Goal: Ask a question: Seek information or help from site administrators or community

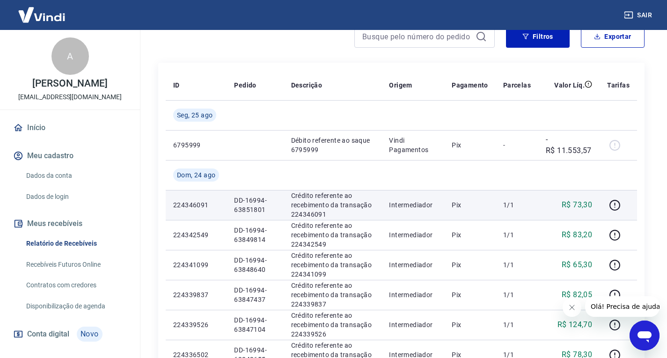
scroll to position [94, 0]
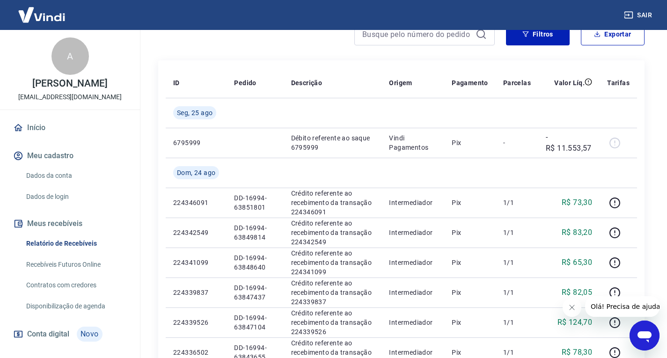
click at [70, 253] on link "Relatório de Recebíveis" at bounding box center [75, 243] width 106 height 19
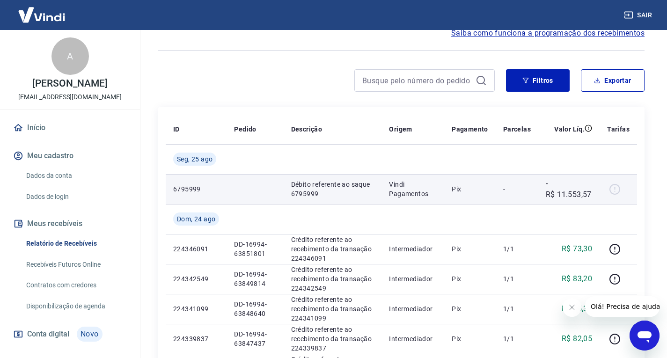
scroll to position [47, 0]
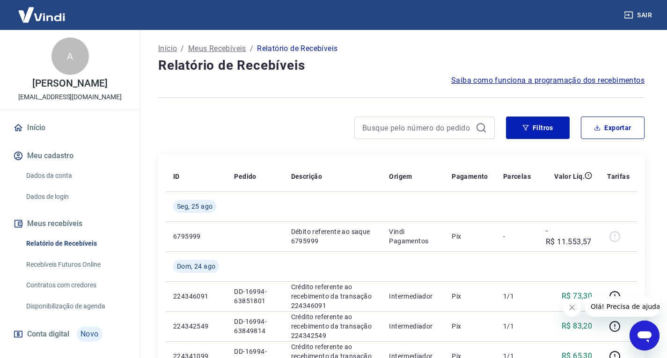
click at [644, 335] on icon "Abrir janela de mensagens" at bounding box center [645, 336] width 14 height 11
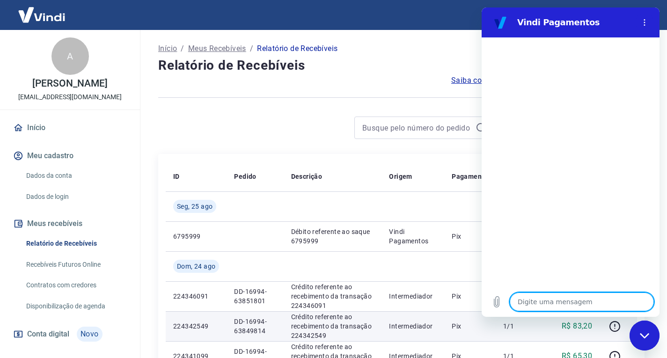
type textarea "b"
type textarea "x"
type textarea "bo"
type textarea "x"
type textarea "boa"
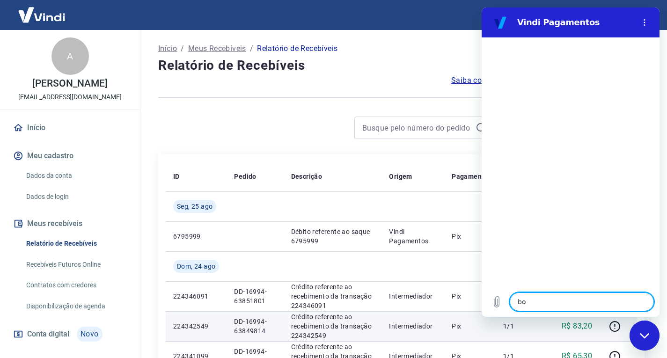
type textarea "x"
type textarea "boa"
type textarea "x"
type textarea "boa t"
type textarea "x"
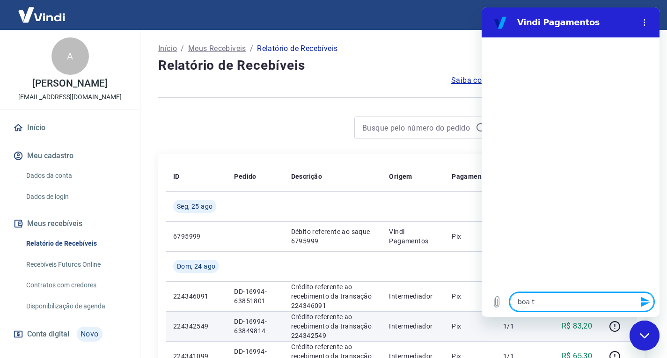
type textarea "boa ta"
type textarea "x"
type textarea "boa tar"
type textarea "x"
type textarea "boa tard"
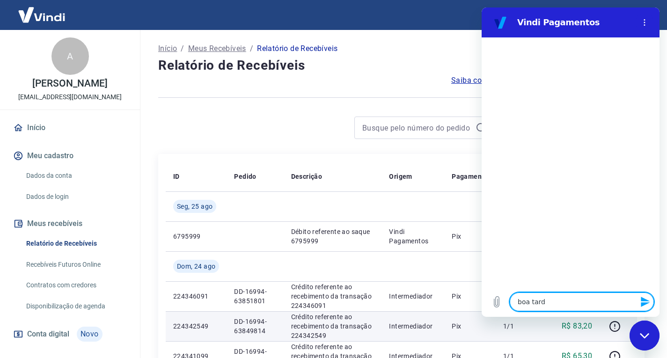
type textarea "x"
type textarea "boa tarde"
type textarea "x"
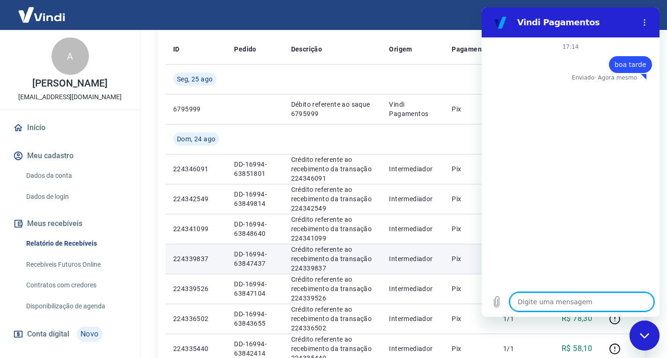
scroll to position [140, 0]
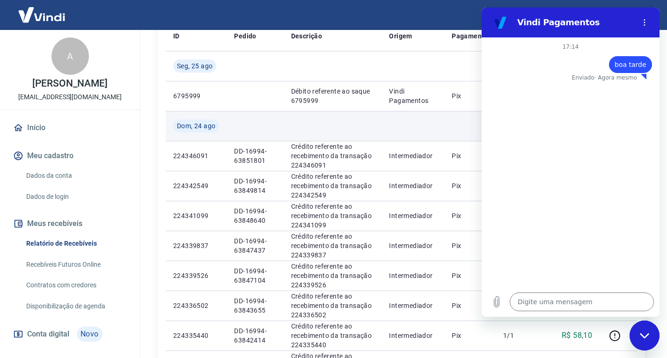
click at [399, 135] on td at bounding box center [412, 126] width 63 height 30
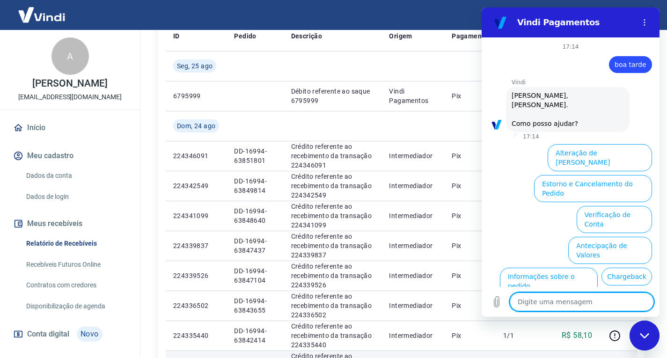
scroll to position [40, 0]
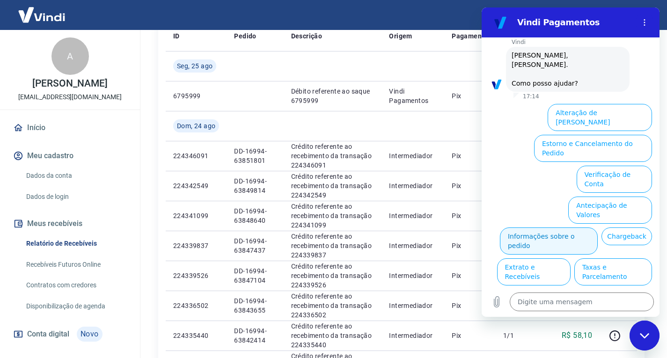
click at [586, 227] on button "Informações sobre o pedido" at bounding box center [549, 240] width 98 height 27
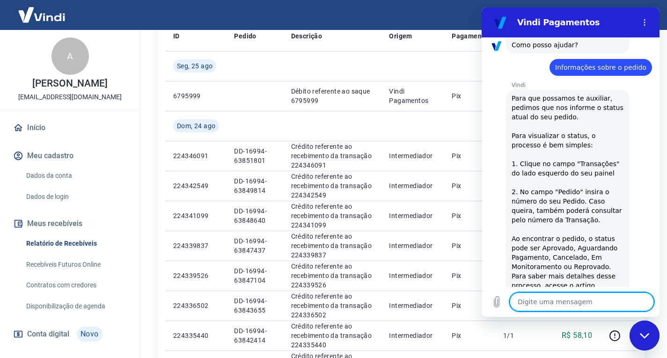
scroll to position [110, 0]
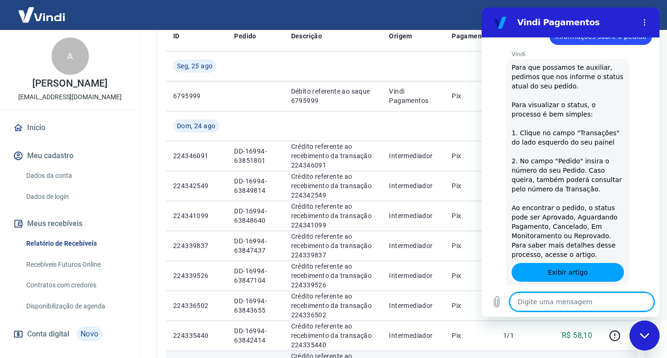
type textarea "x"
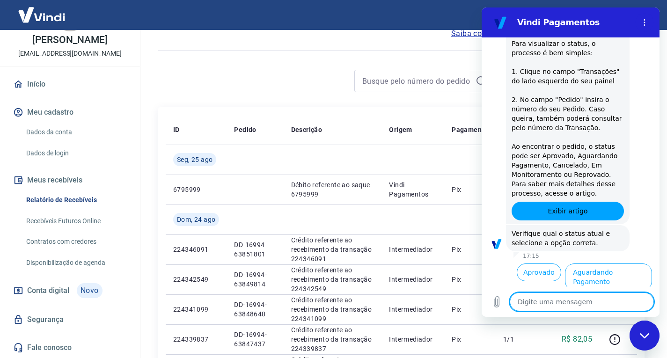
scroll to position [201, 0]
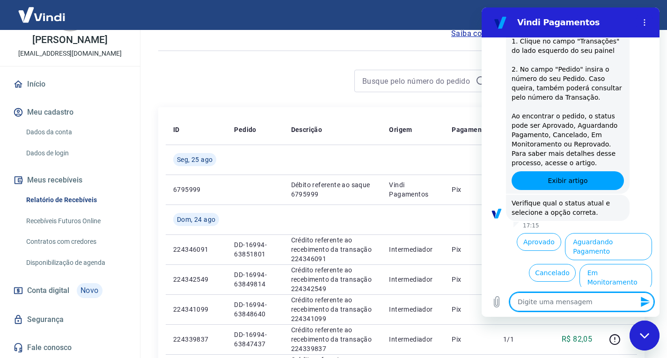
type textarea "f"
type textarea "x"
type textarea "fa"
type textarea "x"
type textarea "fal"
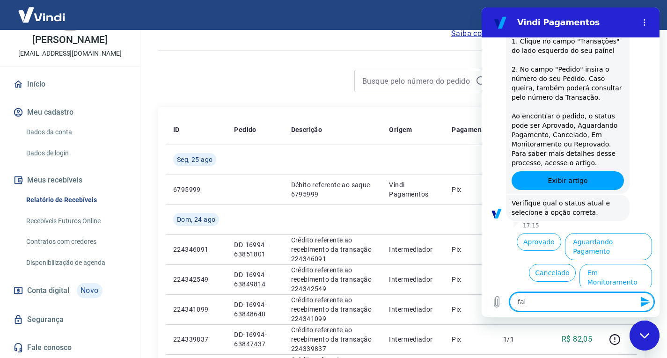
type textarea "x"
type textarea "fala"
type textarea "x"
type textarea "falar"
type textarea "x"
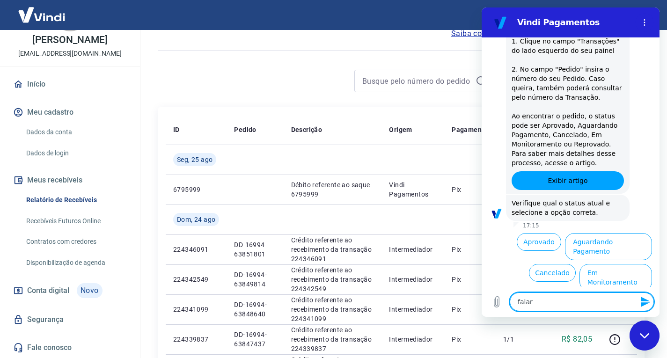
type textarea "falar"
type textarea "x"
type textarea "falar c"
type textarea "x"
type textarea "falar co"
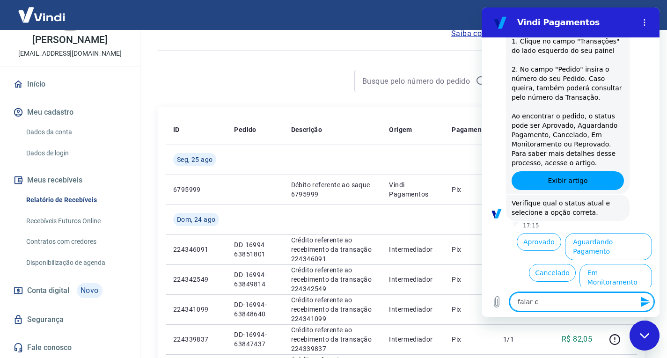
type textarea "x"
type textarea "falar com"
type textarea "x"
type textarea "falar com"
type textarea "x"
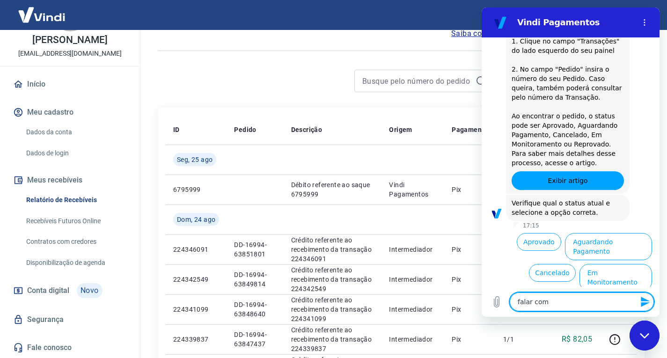
type textarea "falar com a"
type textarea "x"
type textarea "falar com at"
type textarea "x"
type textarea "falar com ate"
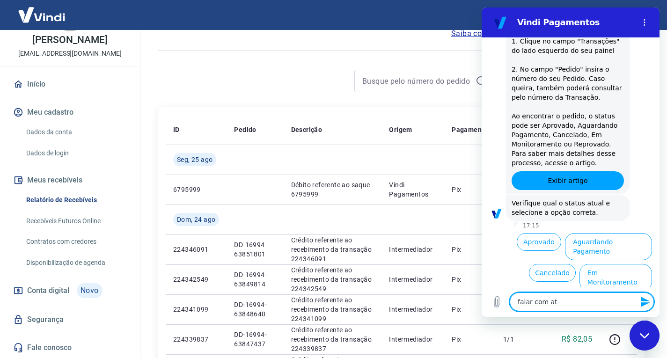
type textarea "x"
type textarea "falar com aten"
type textarea "x"
type textarea "falar com atend"
type textarea "x"
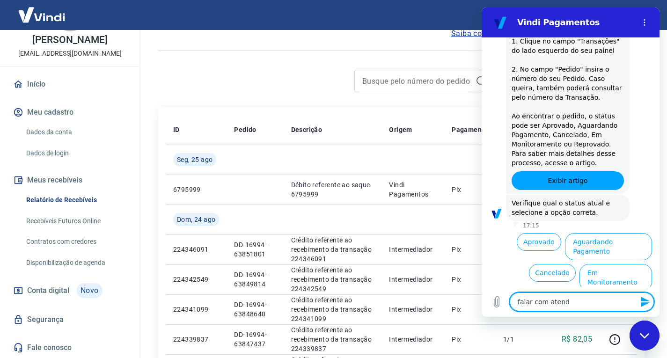
type textarea "falar com atende"
type textarea "x"
type textarea "falar com atenden"
type textarea "x"
type textarea "falar com atendent"
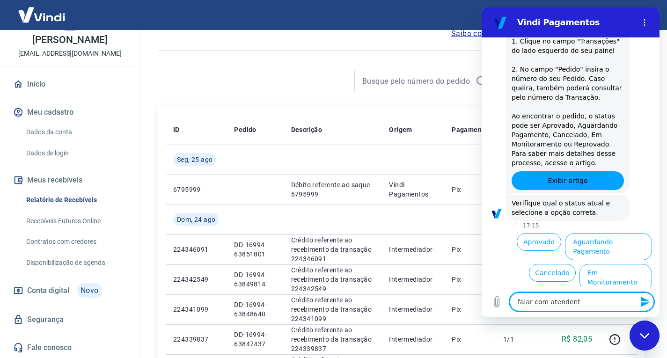
type textarea "x"
type textarea "falar com atendente"
type textarea "x"
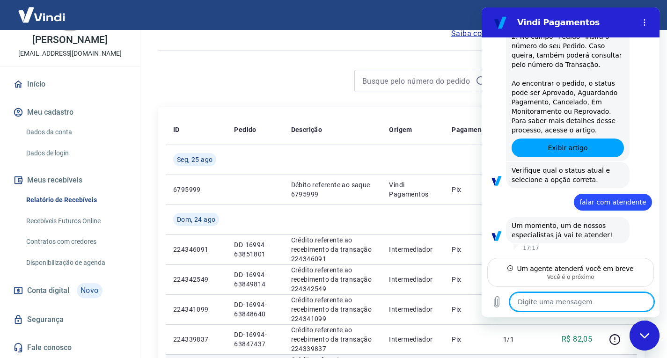
scroll to position [225, 0]
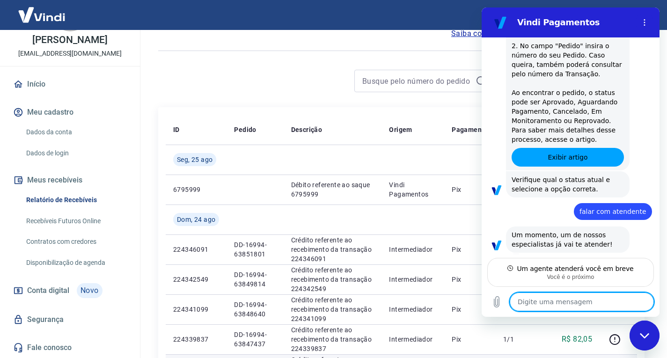
type textarea "x"
click at [542, 300] on textarea at bounding box center [582, 302] width 144 height 19
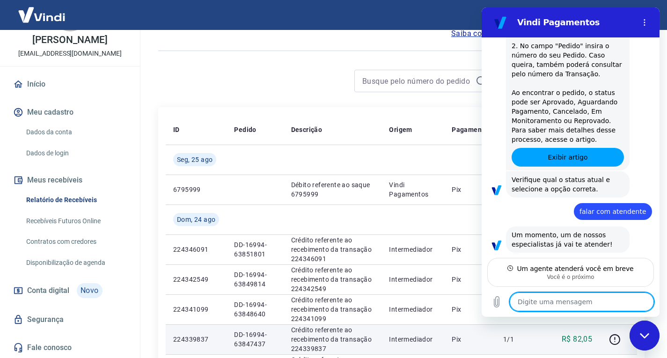
type textarea "o"
type textarea "x"
type textarea "ok"
type textarea "x"
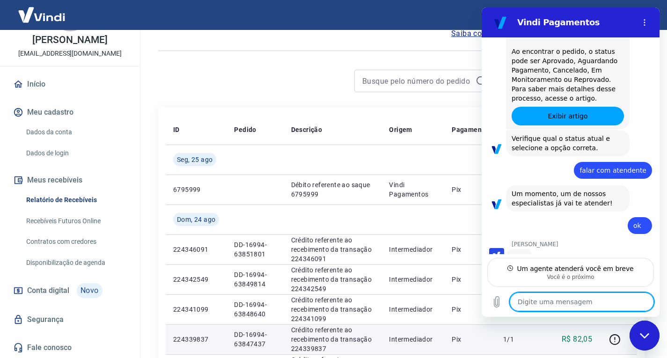
scroll to position [265, 0]
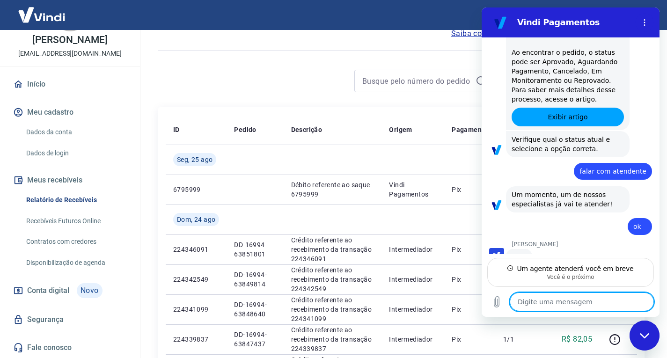
click at [566, 303] on textarea at bounding box center [582, 302] width 144 height 19
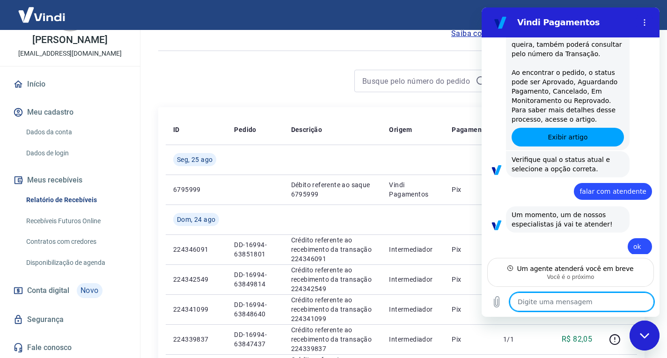
scroll to position [247, 0]
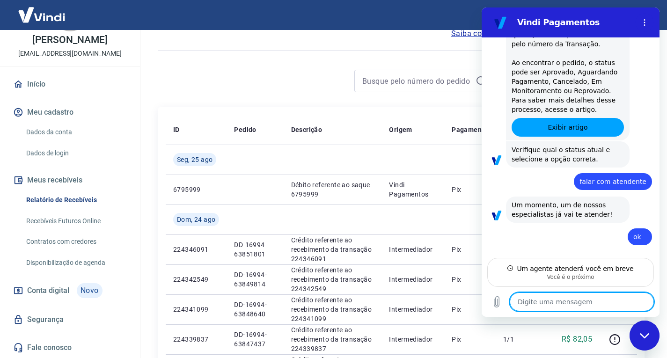
type textarea "x"
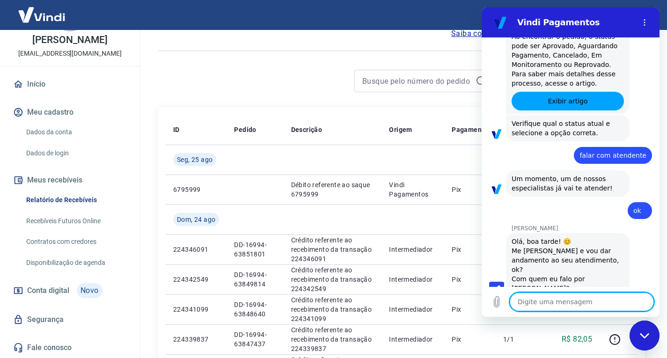
scroll to position [283, 0]
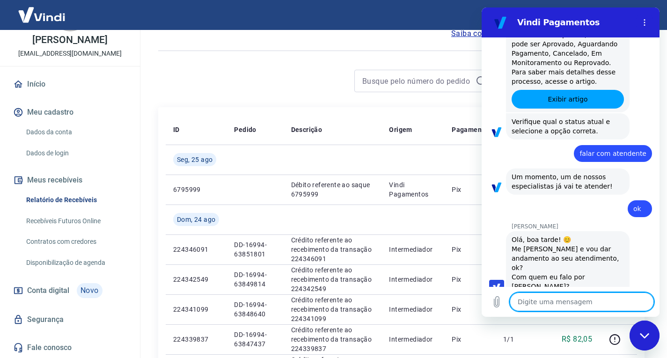
type textarea "A"
type textarea "x"
type textarea "An"
type textarea "x"
type textarea "And"
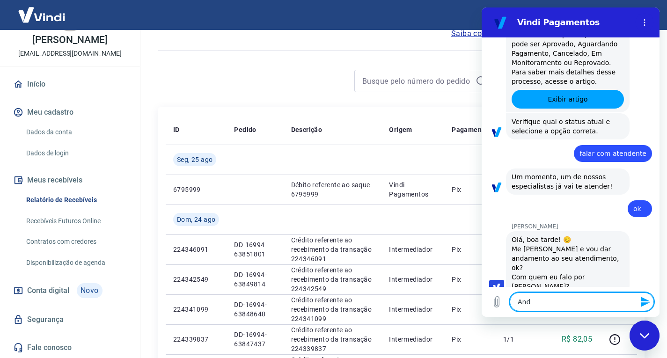
type textarea "x"
type textarea "Andr"
type textarea "x"
type textarea "Andre"
type textarea "x"
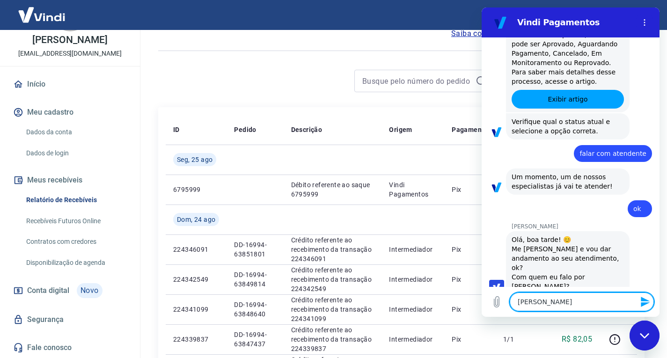
type textarea "Andrez"
type textarea "x"
type textarea "Andreza"
type textarea "x"
type textarea "Andrez"
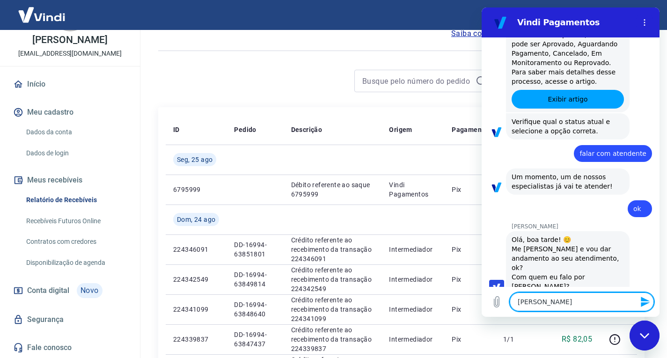
type textarea "x"
type textarea "Andrezz"
type textarea "x"
type textarea "Andrezza"
type textarea "x"
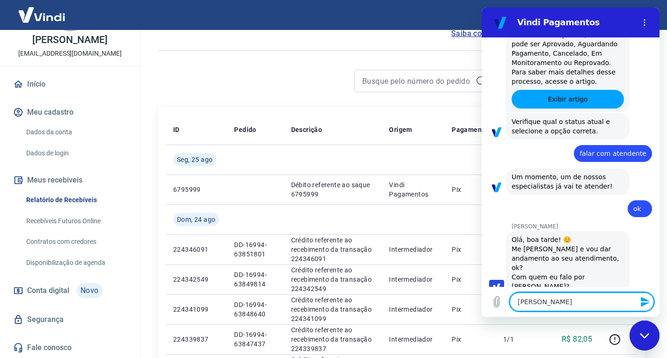
type textarea "Andrezza,"
type textarea "x"
type textarea "Andrezza,"
type textarea "x"
type textarea "Andrezza, v"
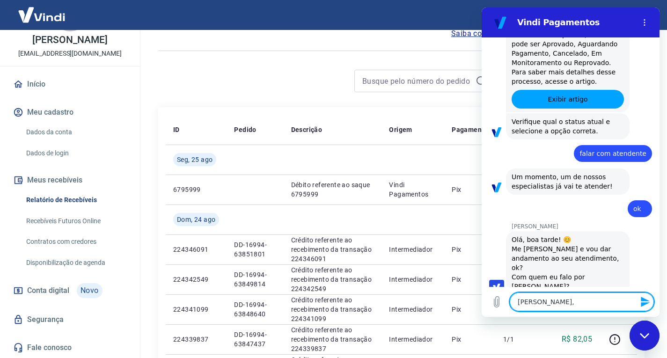
type textarea "x"
type textarea "Andrezza, vo"
type textarea "x"
type textarea "Andrezza, voc"
type textarea "x"
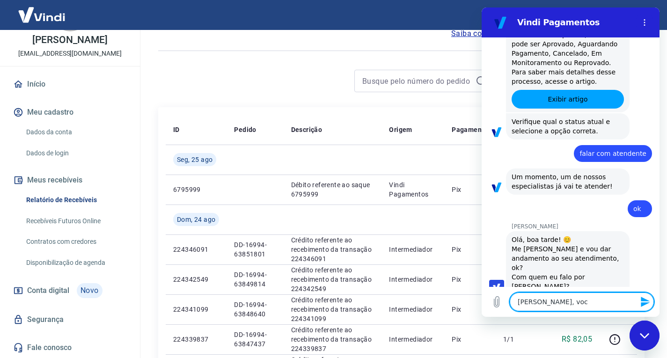
type textarea "Andrezza, vocÊ"
type textarea "x"
type textarea "Andrezza, vocÊ"
type textarea "x"
type textarea "Andrezza, vocÊ f"
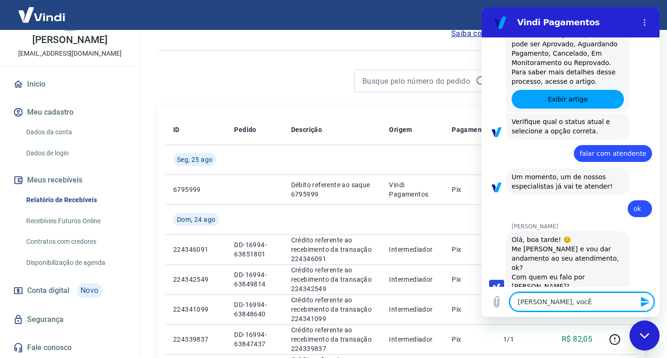
type textarea "x"
type textarea "Andrezza, vocÊ fa"
type textarea "x"
type textarea "Andrezza, vocÊ fal"
type textarea "x"
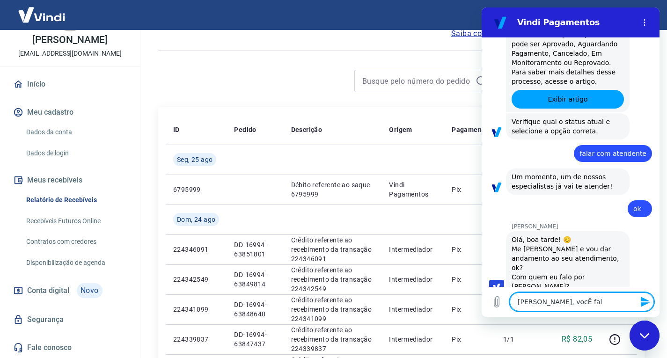
type textarea "Andrezza, vocÊ fala"
type textarea "x"
type textarea "Andrezza, vocÊ falar"
type textarea "x"
type textarea "Andrezza, vocÊ falar"
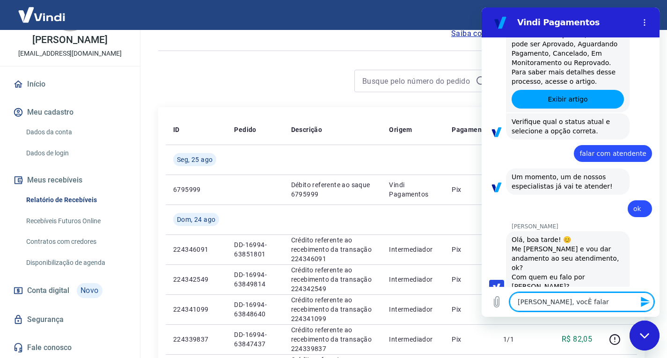
type textarea "x"
type textarea "Andrezza, vocÊ falar c"
type textarea "x"
type textarea "Andrezza, vocÊ falar co"
type textarea "x"
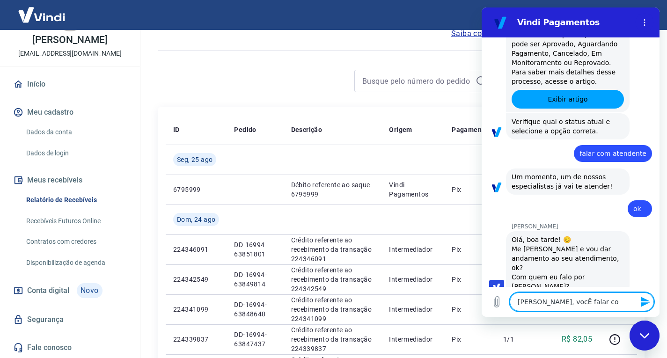
type textarea "Andrezza, vocÊ falar com"
type textarea "x"
type textarea "Andrezza, vocÊ falar com"
type textarea "x"
type textarea "Andrezza, vocÊ falar com A"
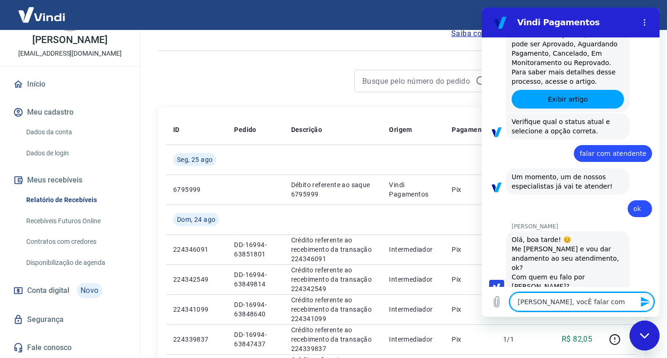
type textarea "x"
type textarea "Andrezza, vocÊ falar com An"
type textarea "x"
type textarea "Andrezza, vocÊ falar com Ant"
type textarea "x"
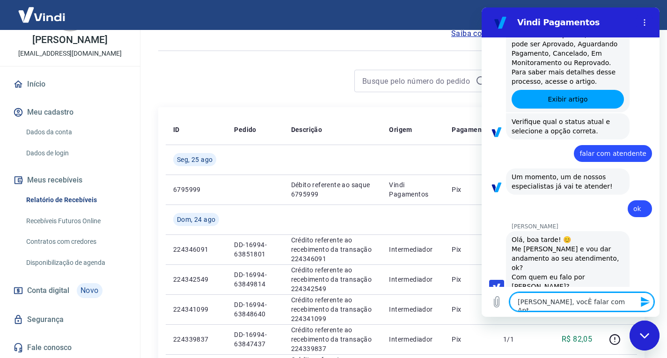
type textarea "Andrezza, vocÊ falar com Anto"
type textarea "x"
type textarea "Andrezza, vocÊ falar com Anton"
type textarea "x"
type textarea "Andrezza, vocÊ falar com Antoni"
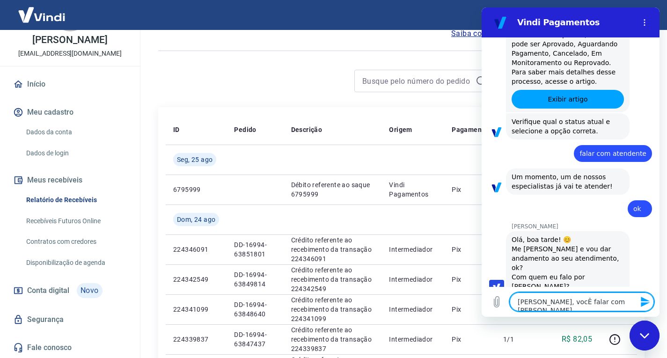
type textarea "x"
type textarea "Andrezza, vocÊ falar com Antonia"
type textarea "x"
type textarea "Andrezza, vocÊ falar com Antonia,"
type textarea "x"
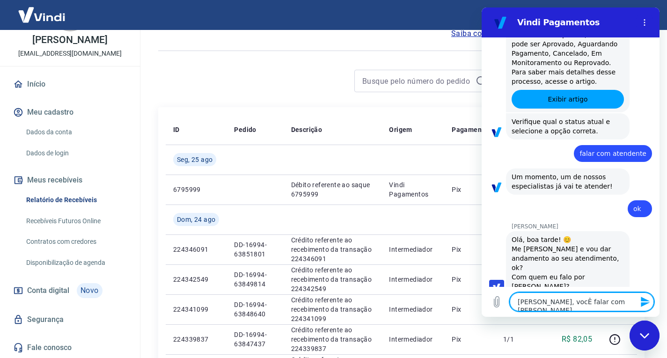
type textarea "Andrezza, vocÊ falar com Antonia,"
type textarea "x"
type textarea "Andrezza, vocÊ falar com Antonia, t"
type textarea "x"
type textarea "Andrezza, vocÊ falar com Antonia, tu"
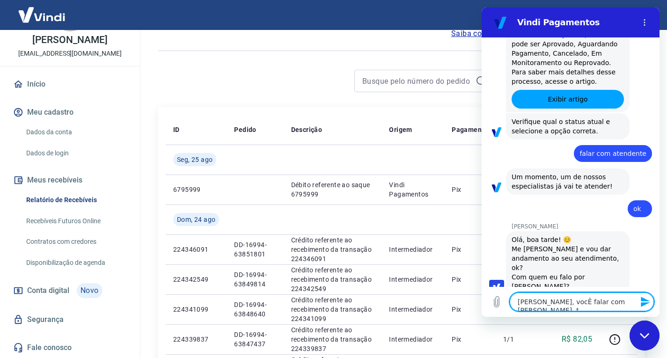
type textarea "x"
type textarea "Andrezza, vocÊ falar com Antonia, tud"
type textarea "x"
type textarea "Andrezza, vocÊ falar com Antonia, tudo"
type textarea "x"
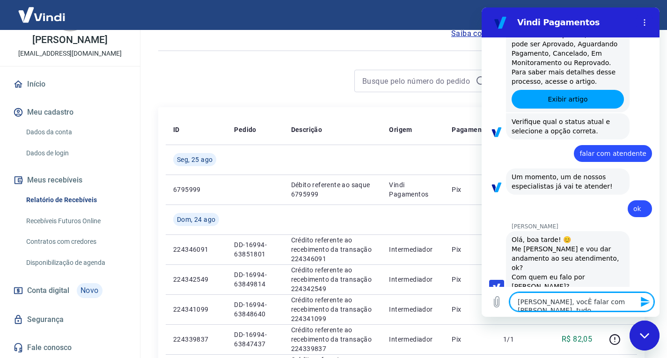
type textarea "Andrezza, vocÊ falar com Antonia, tudo"
type textarea "x"
type textarea "Andrezza, vocÊ falar com Antonia, tudo b"
type textarea "x"
type textarea "Andrezza, vocÊ falar com Antonia, tudo be"
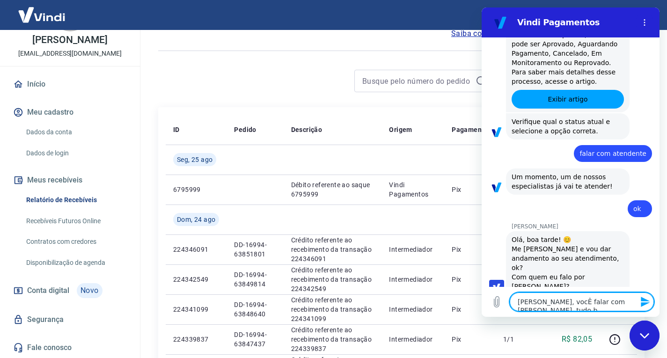
type textarea "x"
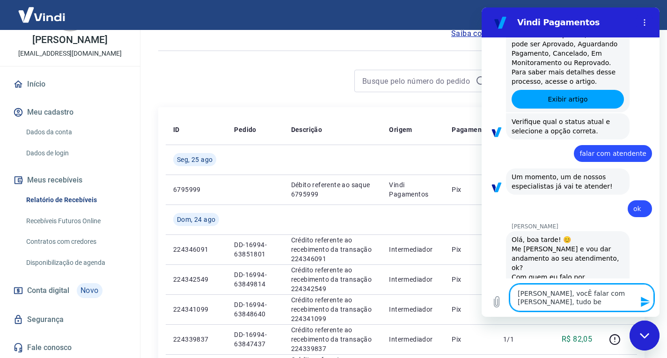
type textarea "Andrezza, vocÊ falar com Antonia, tudo bem"
type textarea "x"
type textarea "[PERSON_NAME], vocÊ falar com [PERSON_NAME], tudo bem?"
type textarea "x"
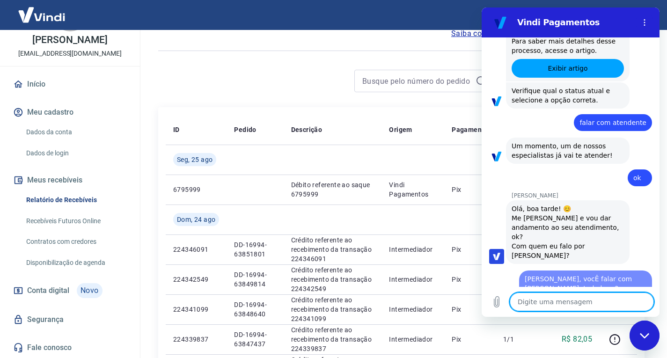
type textarea "x"
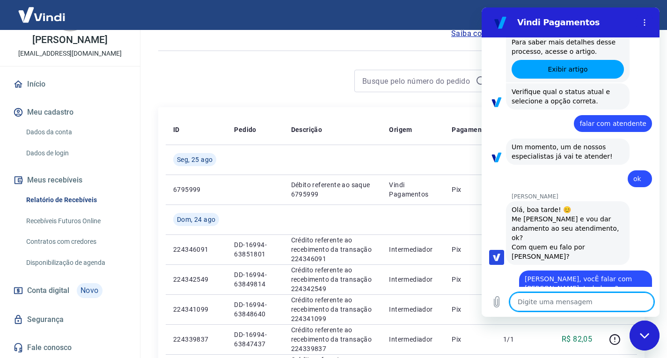
type textarea "e"
type textarea "x"
type textarea "es"
type textarea "x"
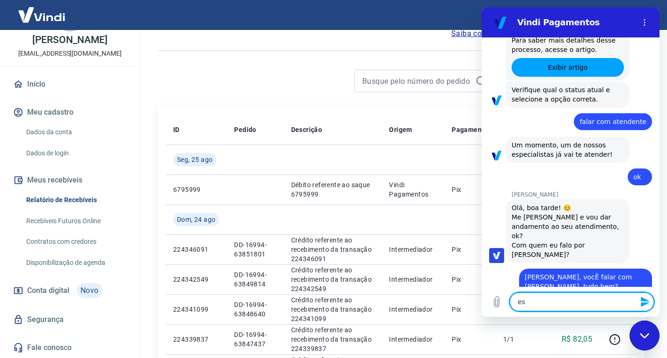
type textarea "est"
type textarea "x"
type textarea "esto"
type textarea "x"
type textarea "estou"
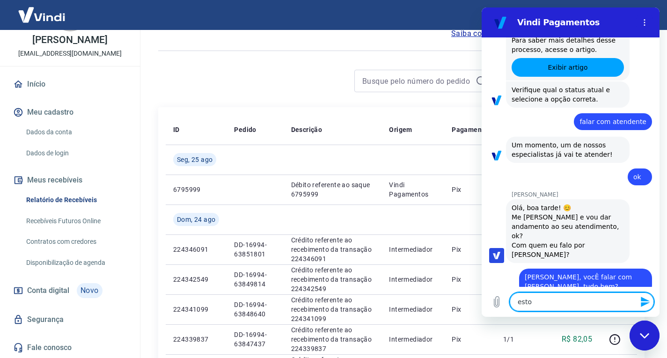
type textarea "x"
type textarea "estou"
type textarea "x"
type textarea "estou c"
type textarea "x"
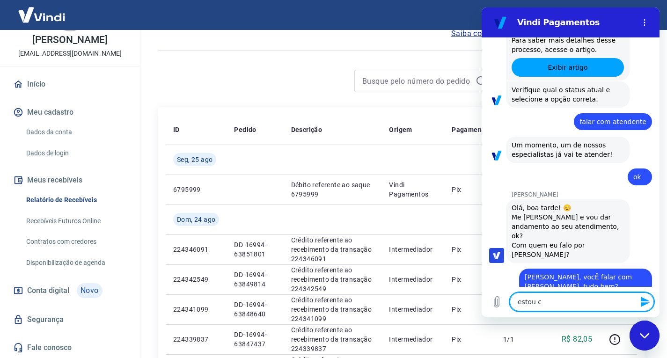
type textarea "estou co"
type textarea "x"
type textarea "estou com"
type textarea "x"
type textarea "estou com"
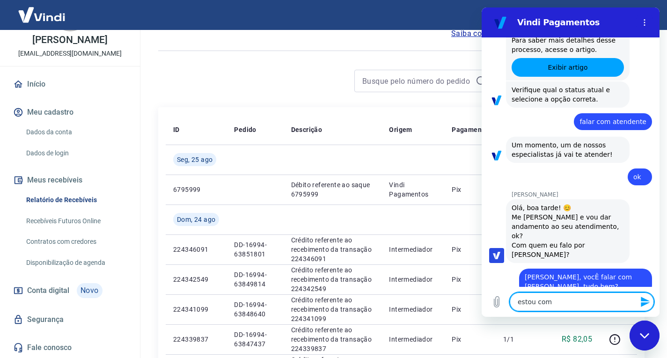
type textarea "x"
type textarea "estou com u"
type textarea "x"
type textarea "estou com um"
type textarea "x"
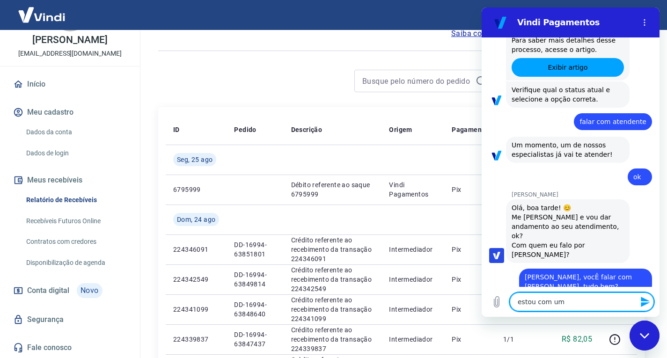
type textarea "estou com uma"
type textarea "x"
type textarea "estou com uma"
type textarea "x"
type textarea "estou com uma c"
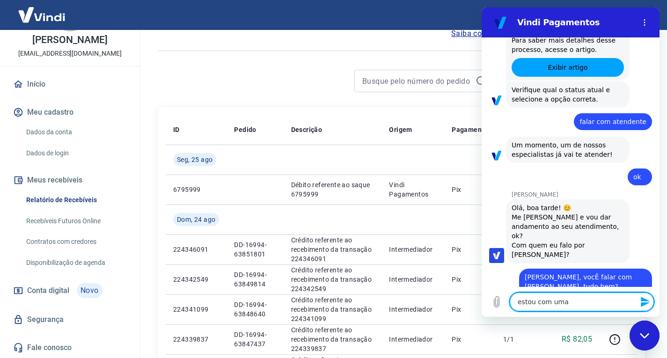
type textarea "x"
type textarea "estou com uma cl"
type textarea "x"
type textarea "estou com uma cli"
type textarea "x"
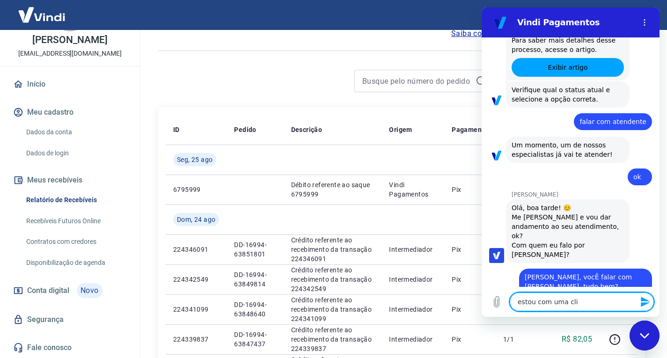
type textarea "estou com uma clie"
type textarea "x"
type textarea "estou com uma clien"
type textarea "x"
type textarea "estou com uma client"
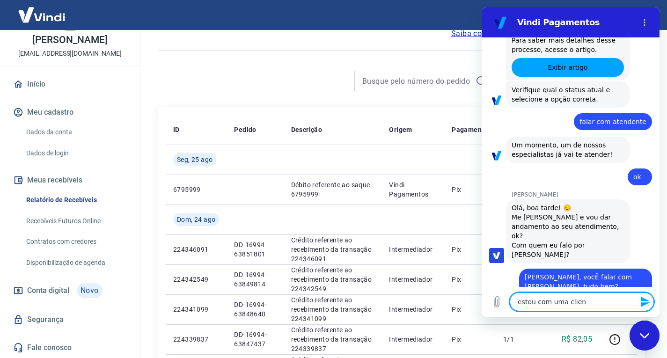
type textarea "x"
type textarea "estou com uma cliente"
type textarea "x"
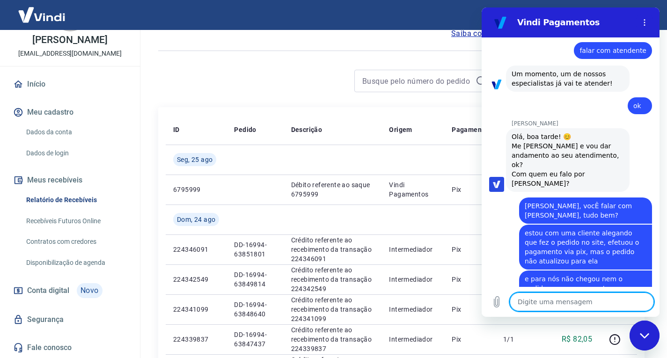
scroll to position [388, 0]
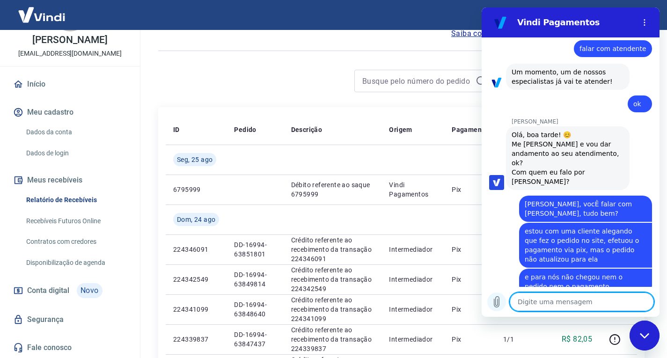
click at [502, 303] on icon "Carregar arquivo" at bounding box center [496, 301] width 11 height 11
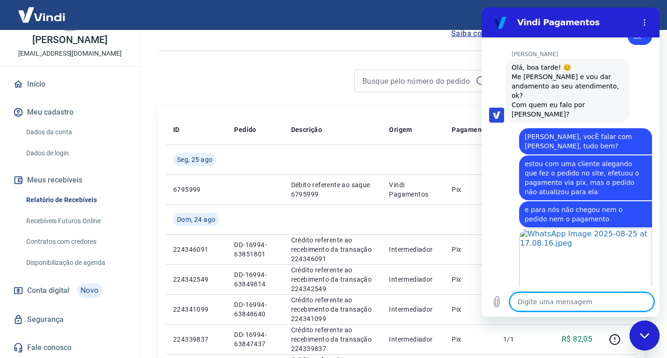
scroll to position [457, 0]
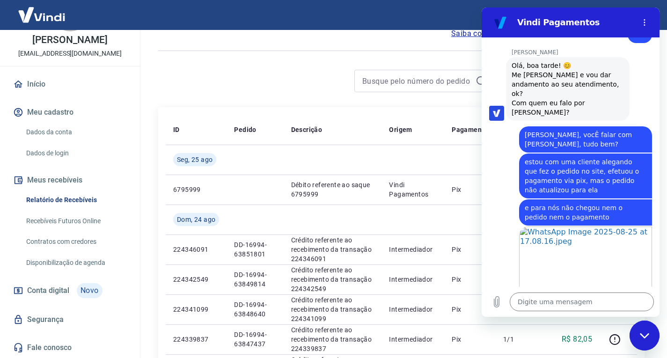
click at [649, 337] on icon "Fechar janela de mensagens" at bounding box center [645, 336] width 10 height 6
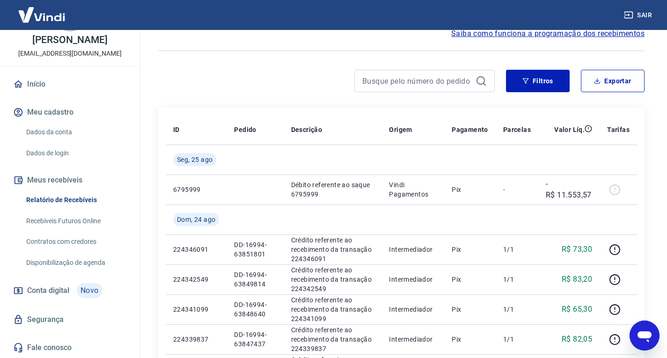
click at [649, 334] on icon "Abrir janela de mensagens" at bounding box center [645, 336] width 14 height 11
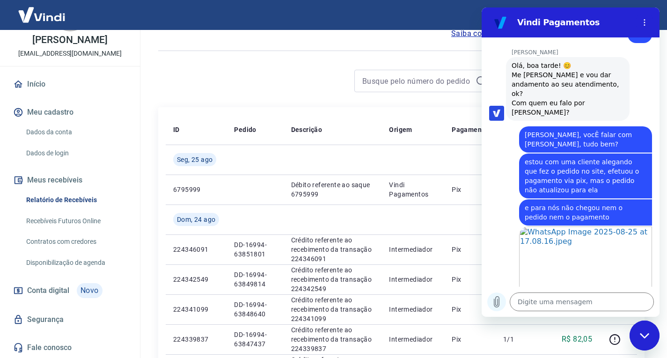
click at [497, 298] on icon "Carregar arquivo" at bounding box center [496, 301] width 11 height 11
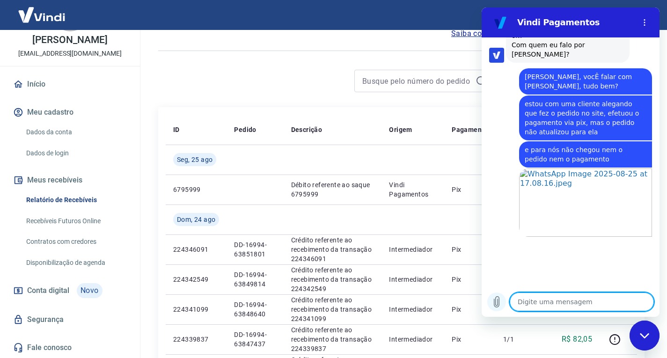
scroll to position [526, 0]
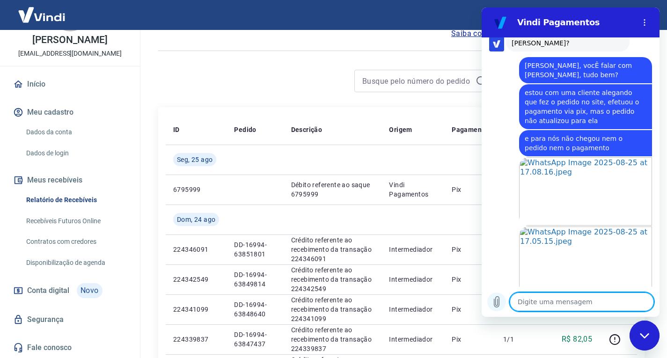
click at [497, 306] on icon "Carregar arquivo" at bounding box center [496, 301] width 11 height 11
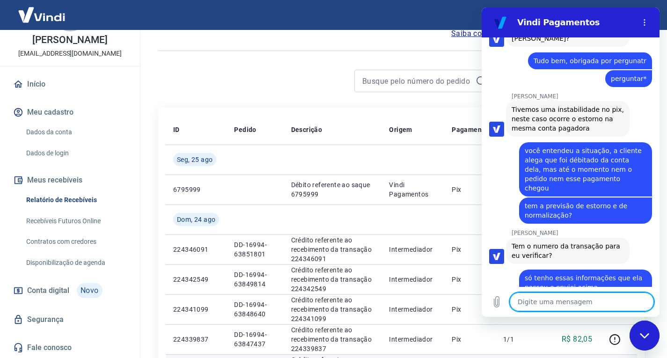
scroll to position [906, 0]
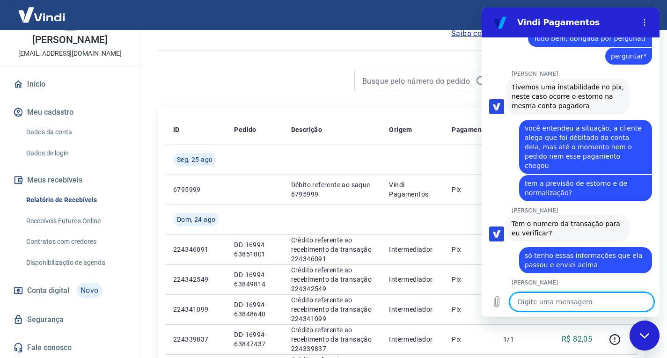
click at [551, 304] on textarea at bounding box center [582, 302] width 144 height 19
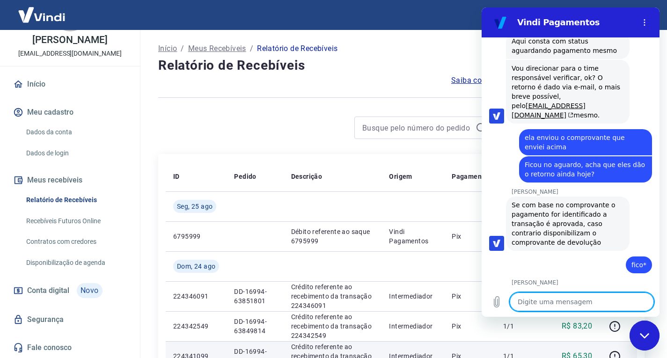
scroll to position [1241, 0]
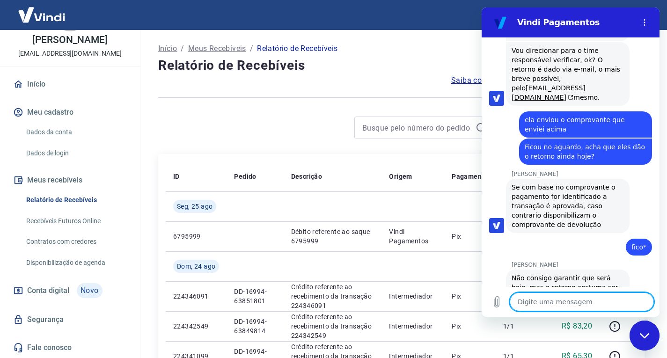
click at [534, 312] on div "Digite uma mensagem x" at bounding box center [571, 302] width 178 height 30
click at [551, 303] on textarea at bounding box center [582, 302] width 144 height 19
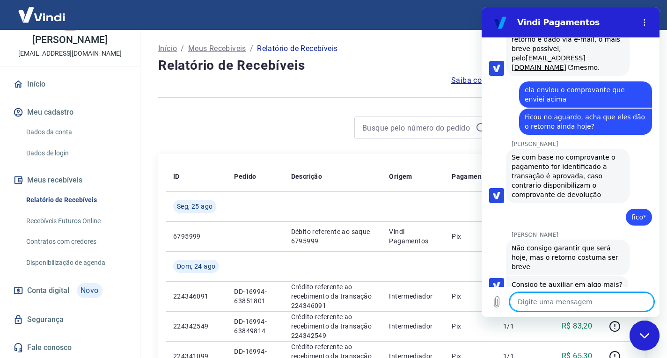
scroll to position [1273, 0]
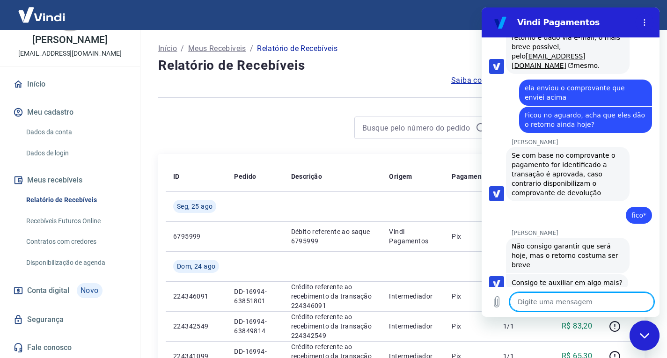
click at [550, 303] on textarea at bounding box center [582, 302] width 144 height 19
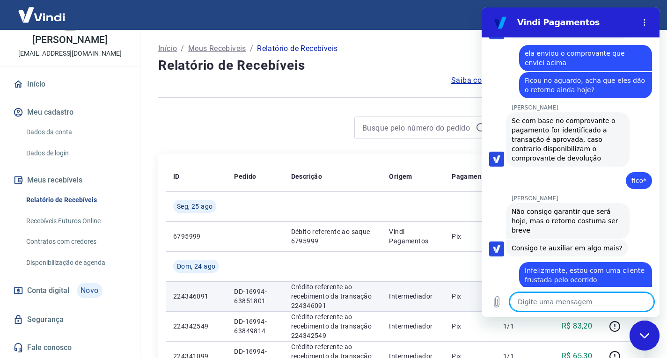
scroll to position [1310, 0]
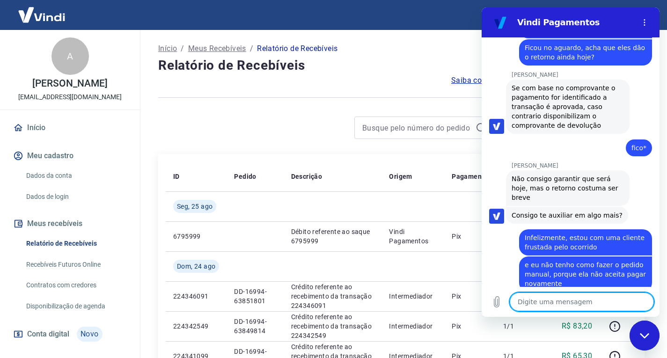
scroll to position [1368, 0]
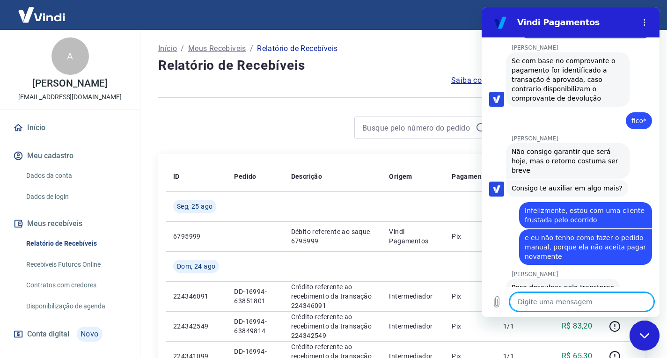
type textarea "x"
